Goal: Navigation & Orientation: Find specific page/section

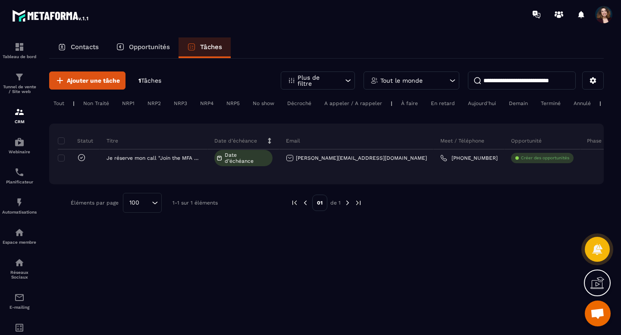
scroll to position [2552, 0]
click at [595, 278] on icon at bounding box center [597, 283] width 14 height 14
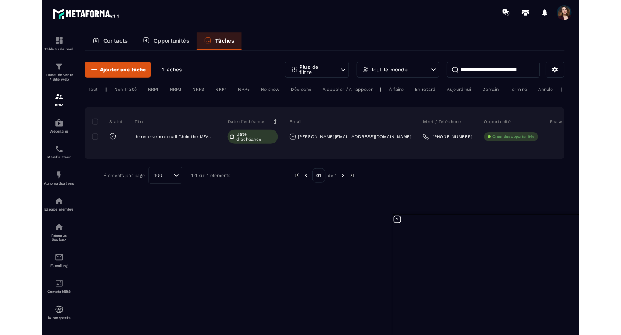
scroll to position [2325, 0]
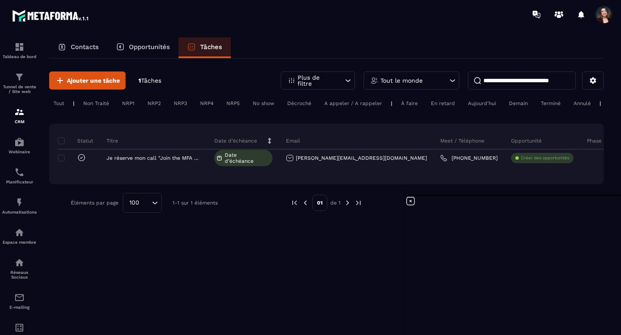
click at [48, 19] on img at bounding box center [51, 16] width 78 height 16
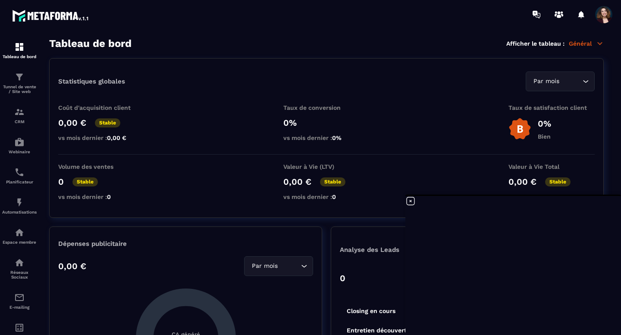
click at [605, 15] on span at bounding box center [603, 14] width 17 height 17
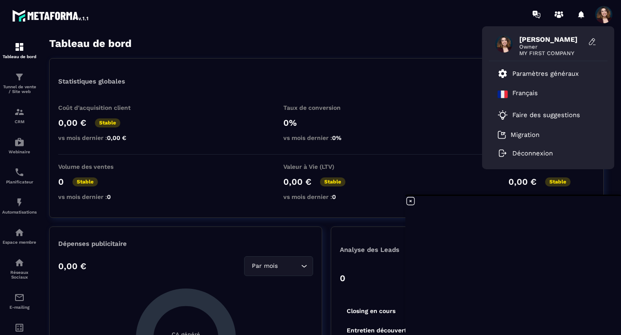
click at [550, 39] on span "[PERSON_NAME]" at bounding box center [551, 39] width 65 height 8
click at [539, 75] on p "Paramètres généraux" at bounding box center [545, 74] width 66 height 8
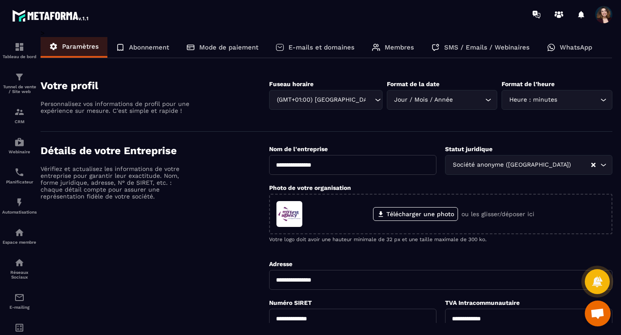
click at [576, 49] on p "WhatsApp" at bounding box center [576, 48] width 32 height 8
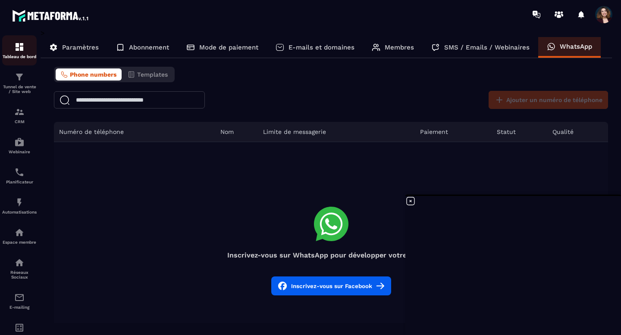
click at [20, 44] on img at bounding box center [19, 47] width 10 height 10
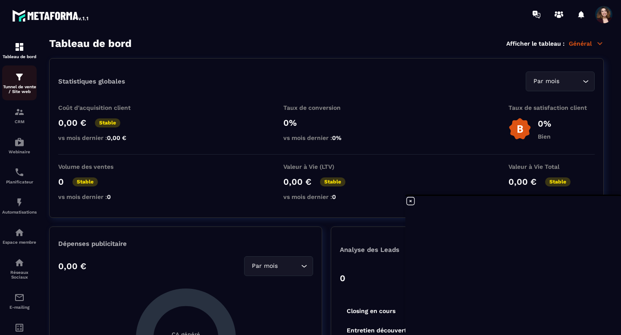
click at [25, 83] on div "Tunnel de vente / Site web" at bounding box center [19, 83] width 34 height 22
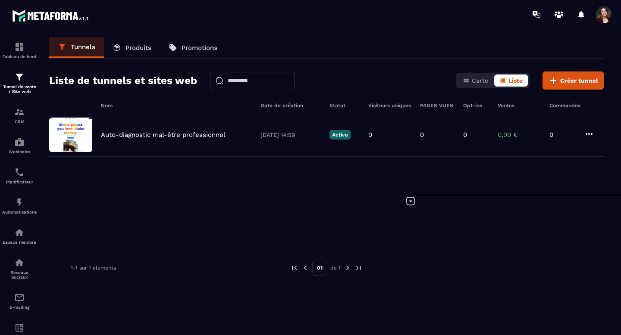
click at [144, 47] on p "Produits" at bounding box center [138, 48] width 26 height 8
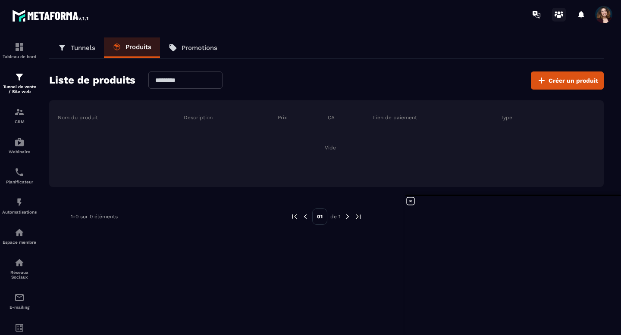
click at [560, 13] on icon at bounding box center [559, 15] width 14 height 14
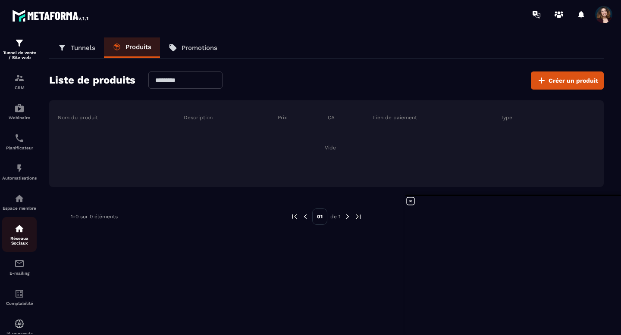
scroll to position [61, 0]
